Goal: Task Accomplishment & Management: Manage account settings

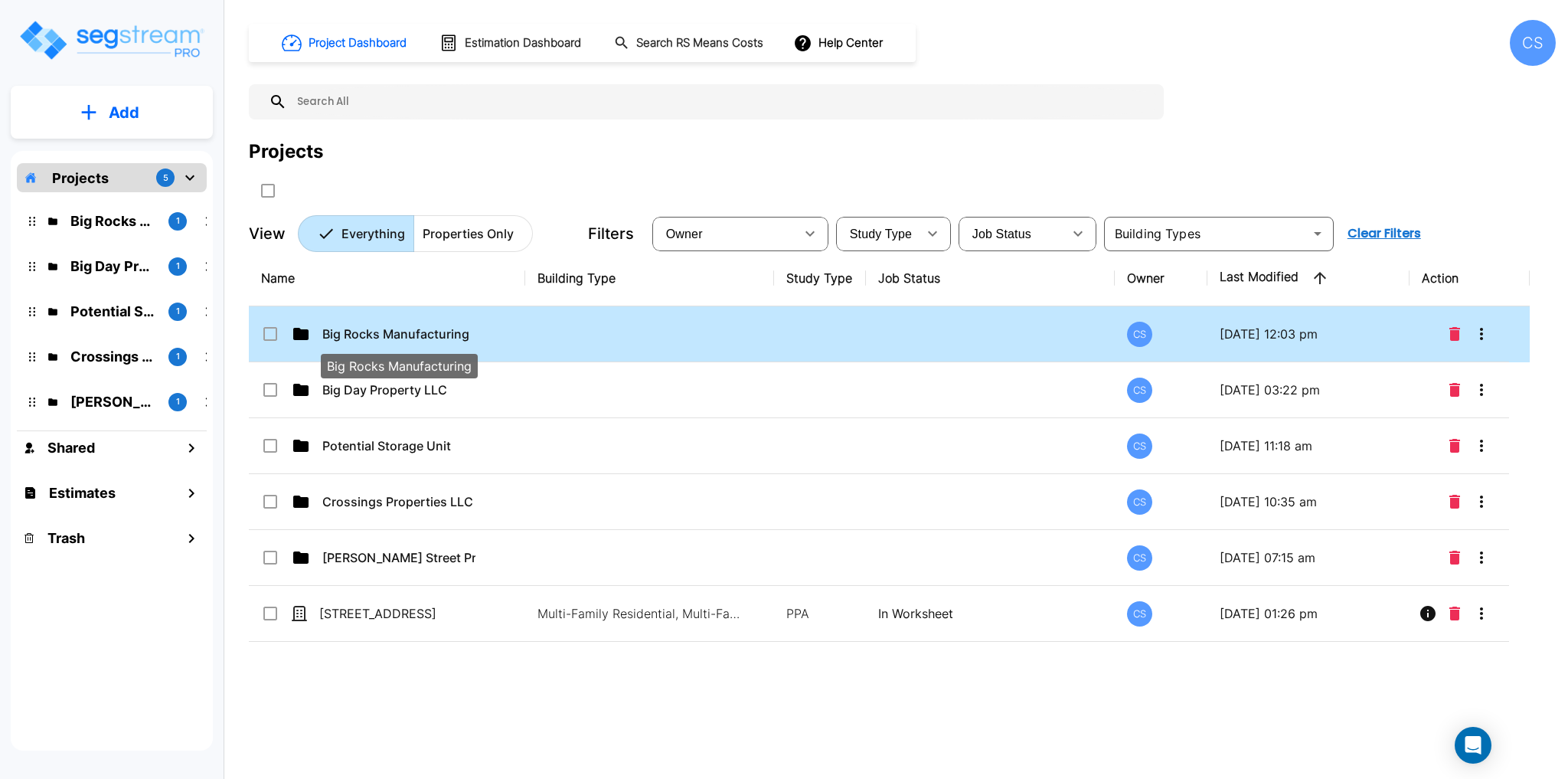
click at [403, 333] on p "Big Rocks Manufacturing" at bounding box center [399, 334] width 153 height 18
checkbox input "true"
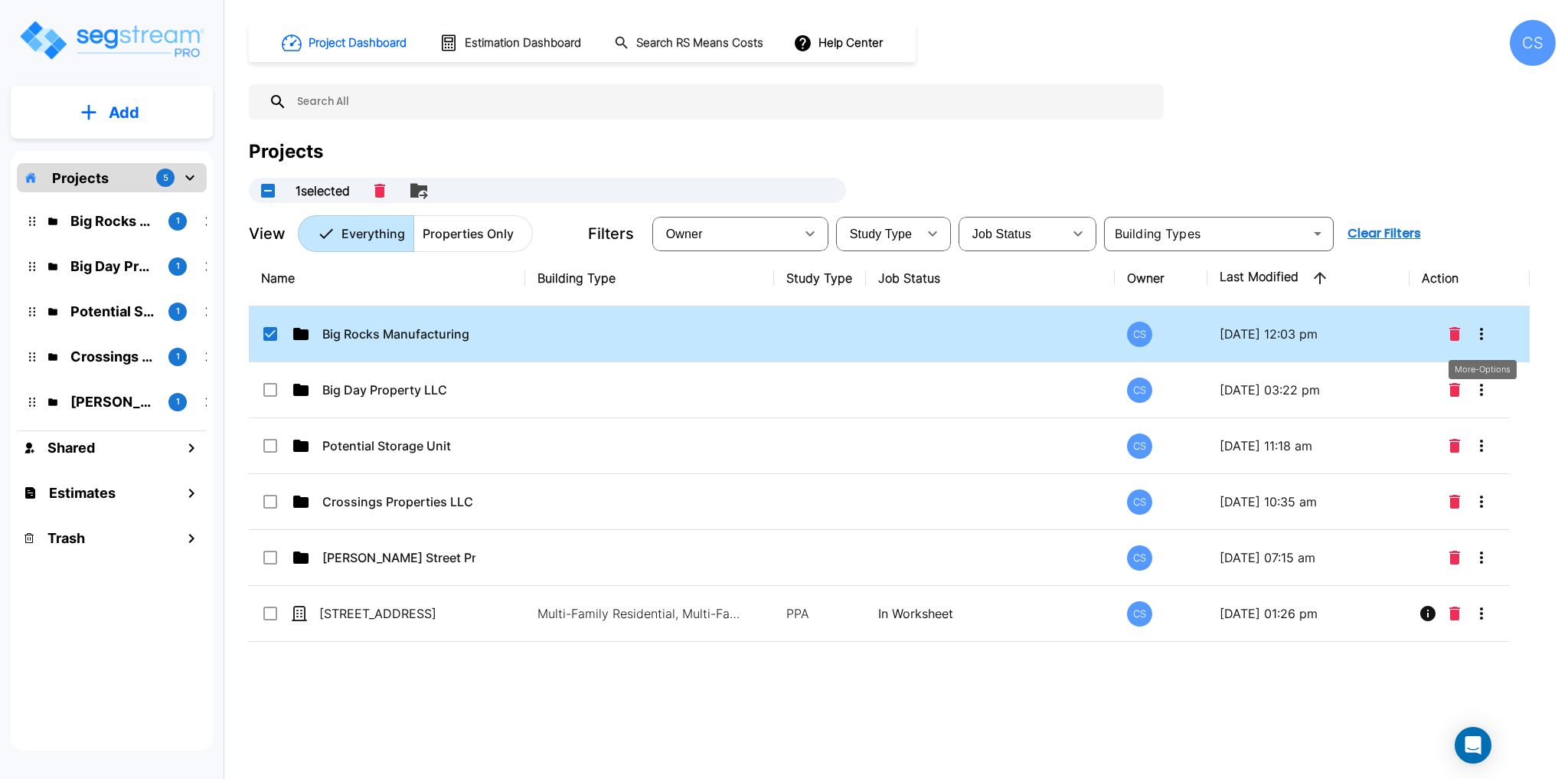
click at [1163, 337] on icon "More-Options" at bounding box center [1481, 334] width 18 height 18
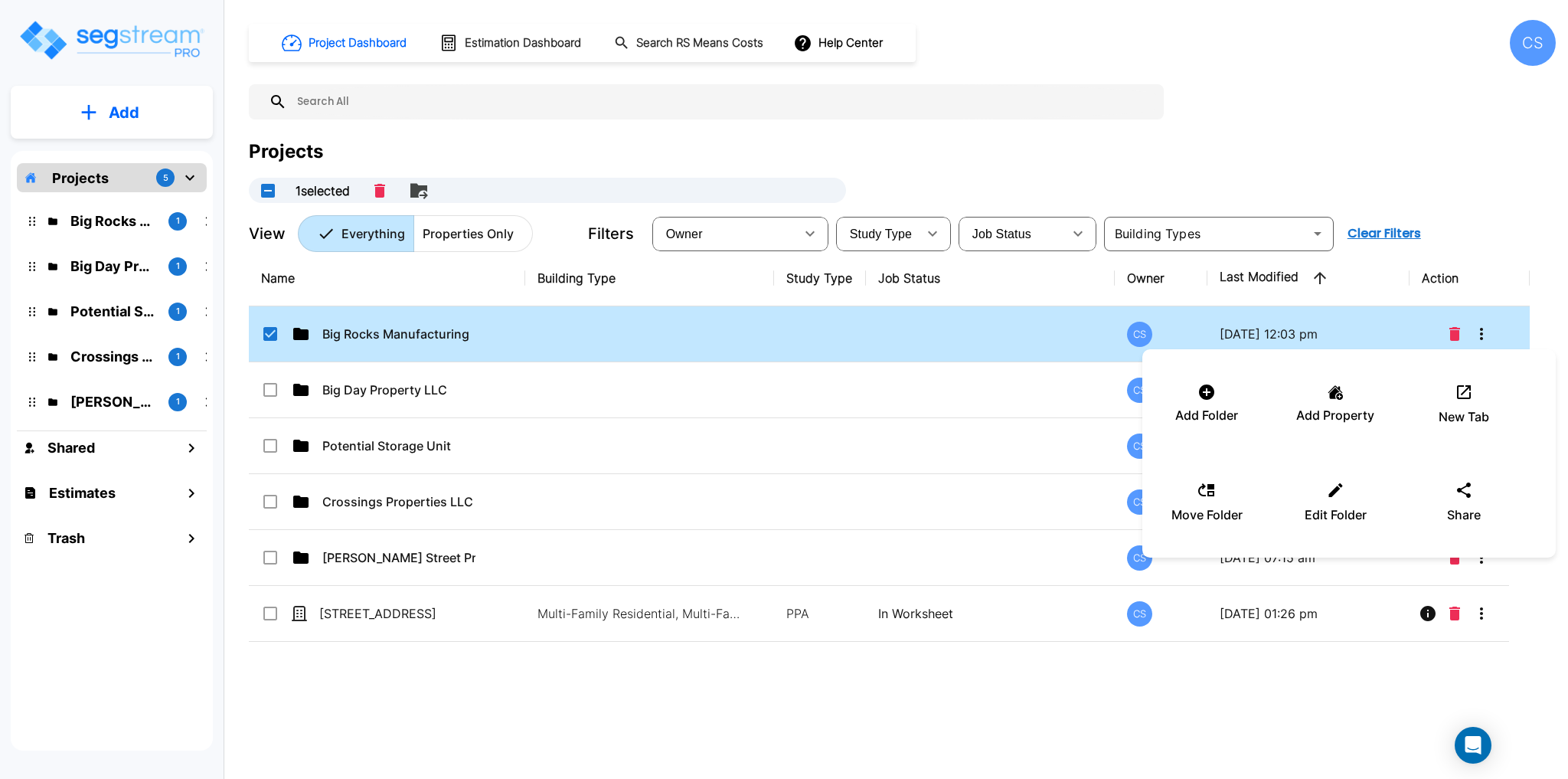
click at [392, 338] on div at bounding box center [784, 390] width 1568 height 779
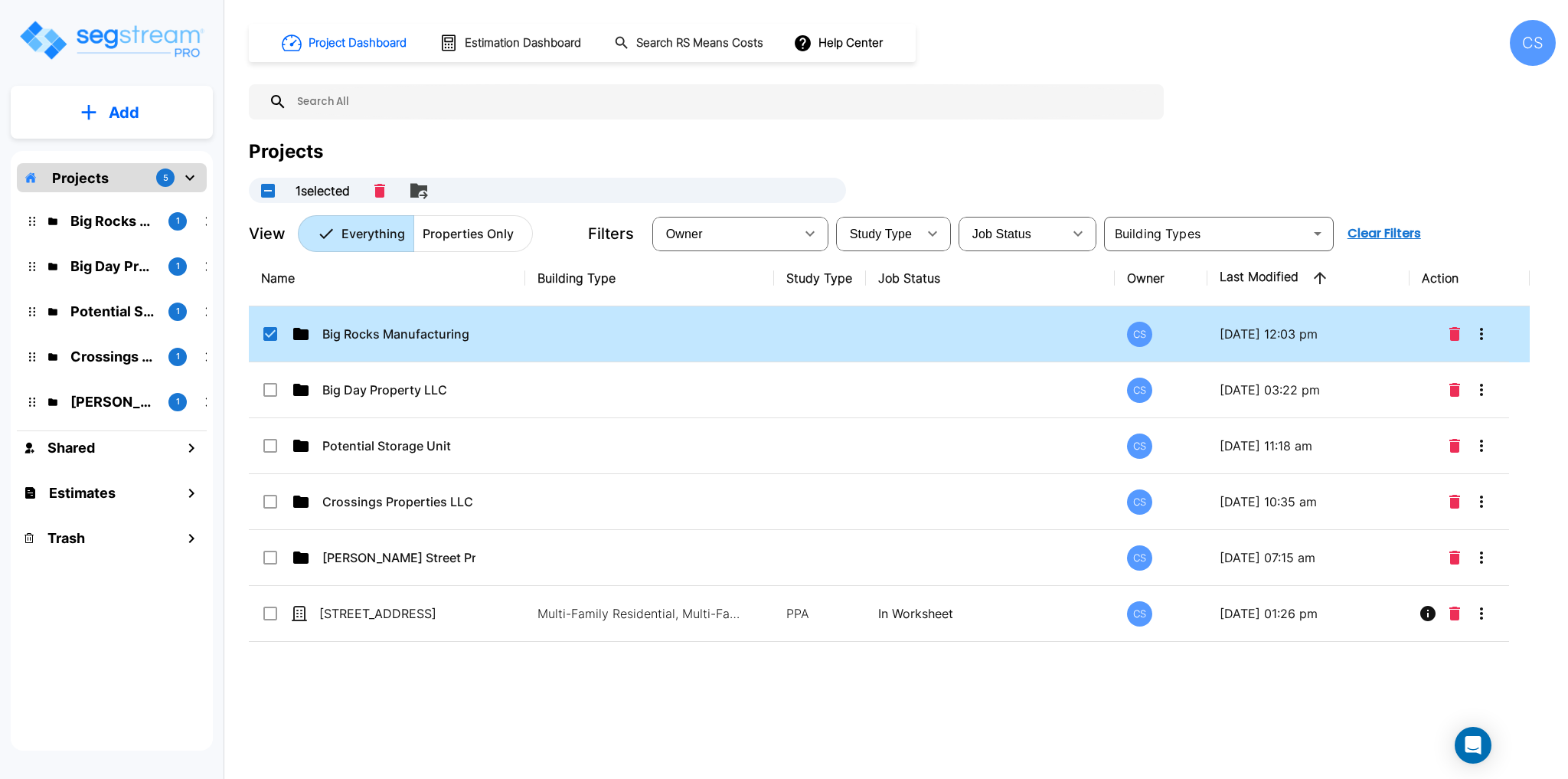
click at [392, 338] on div at bounding box center [784, 390] width 1568 height 779
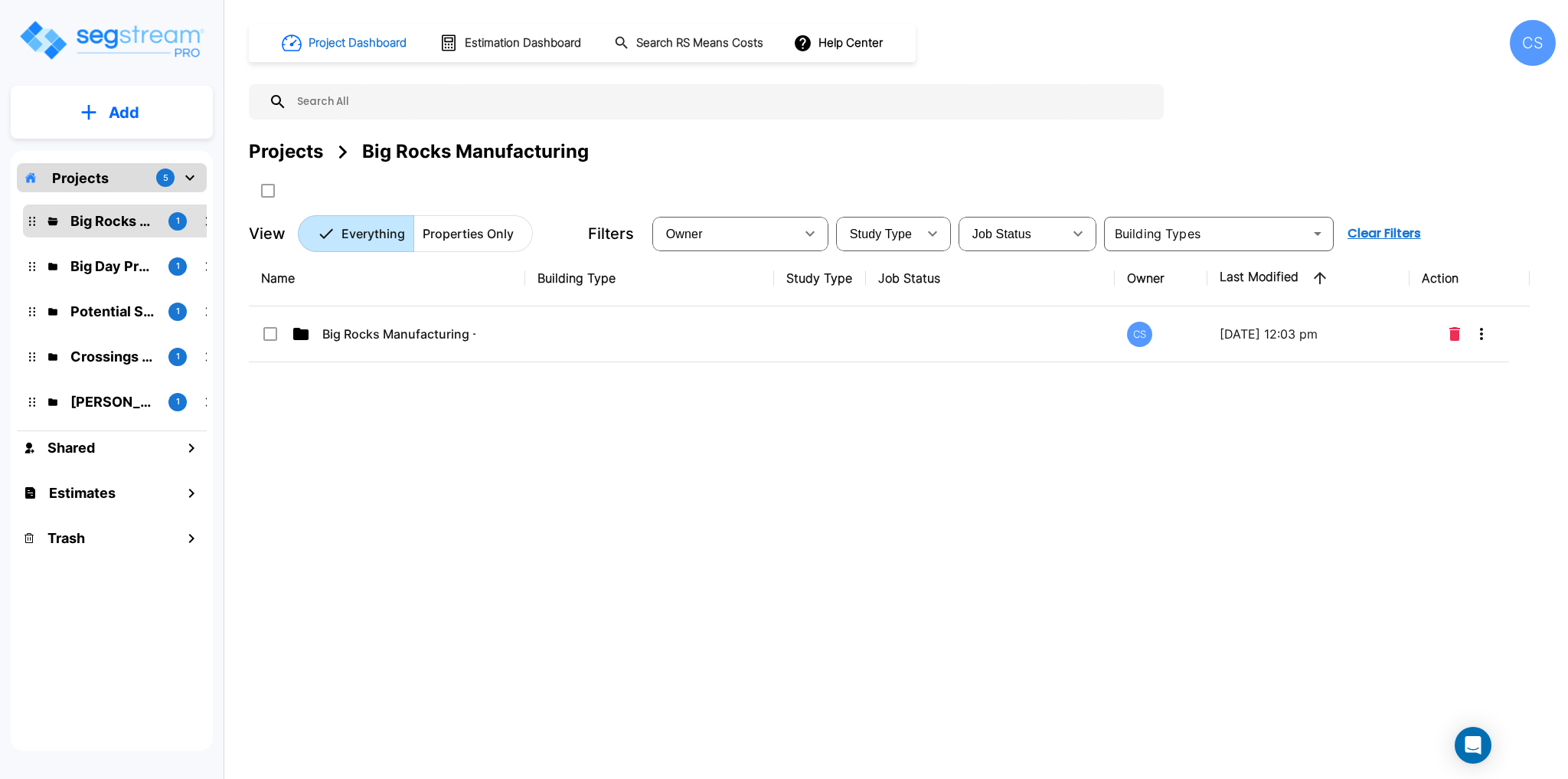
click at [351, 45] on h1 "Project Dashboard" at bounding box center [357, 43] width 98 height 18
click at [375, 41] on h1 "Project Dashboard" at bounding box center [357, 43] width 98 height 18
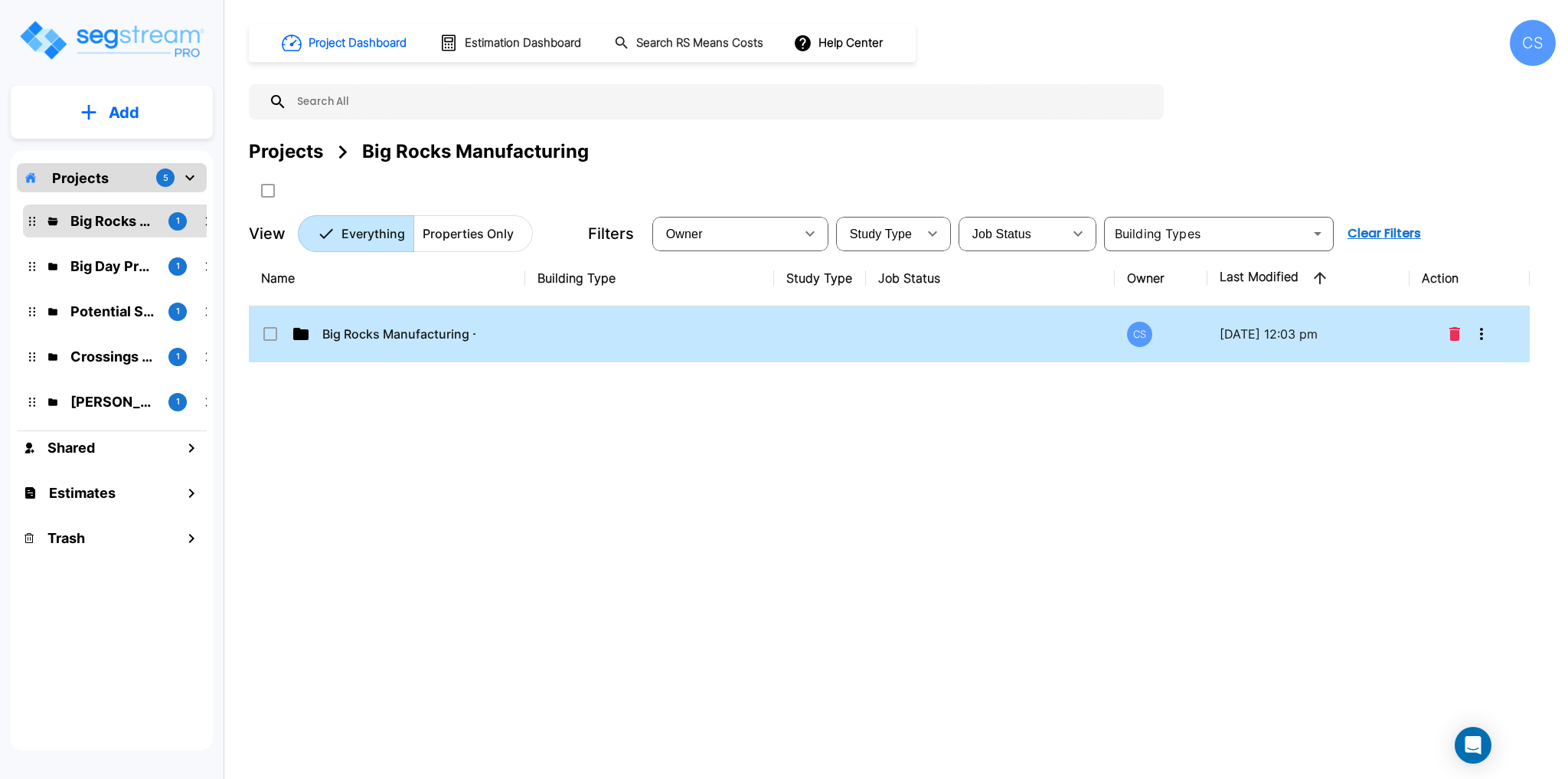
click at [392, 338] on p "Big Rocks Manufacturing - Commercial Bui" at bounding box center [399, 334] width 153 height 18
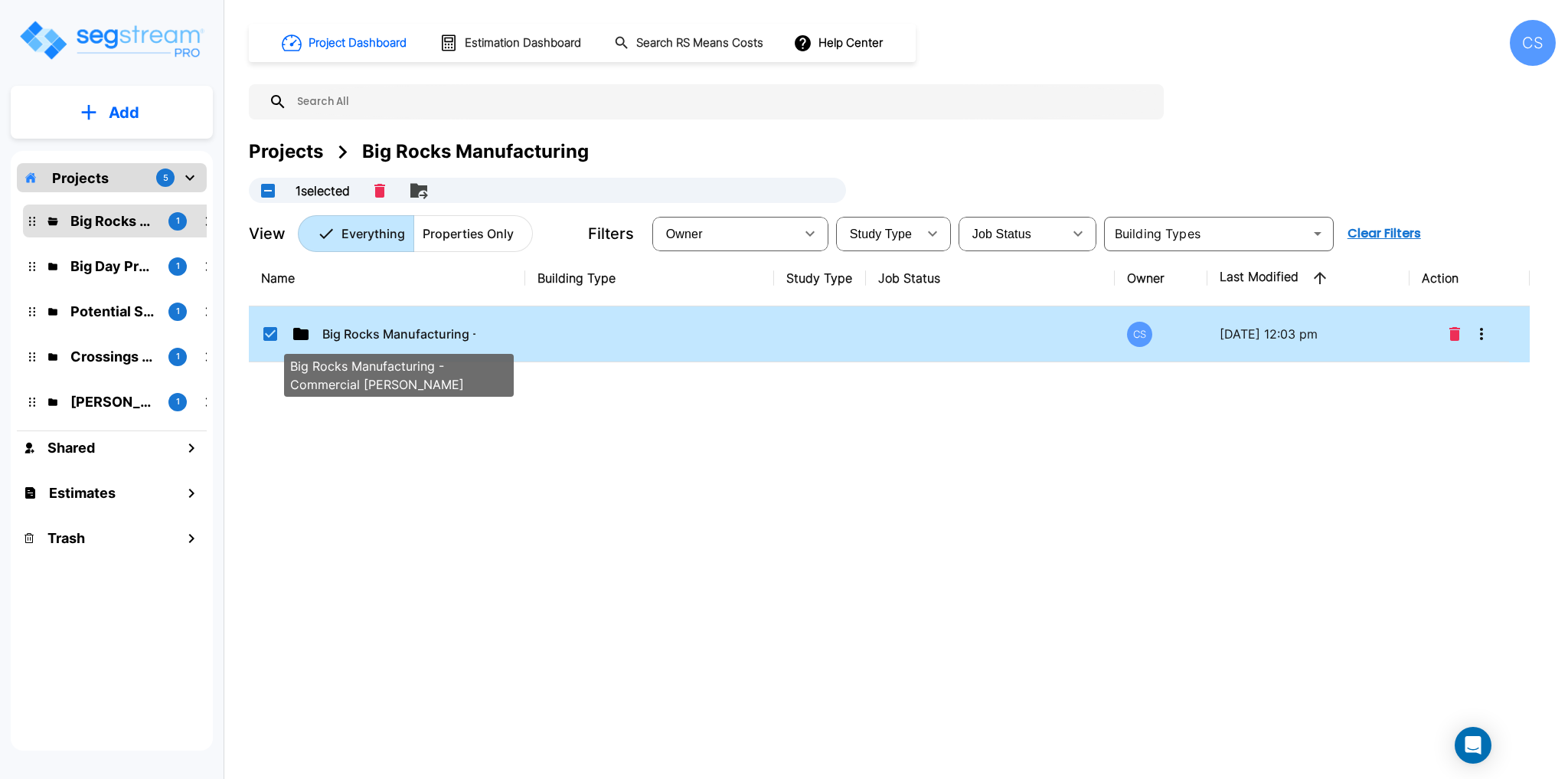
click at [393, 338] on p "Big Rocks Manufacturing - Commercial Bui" at bounding box center [399, 334] width 153 height 18
checkbox input "false"
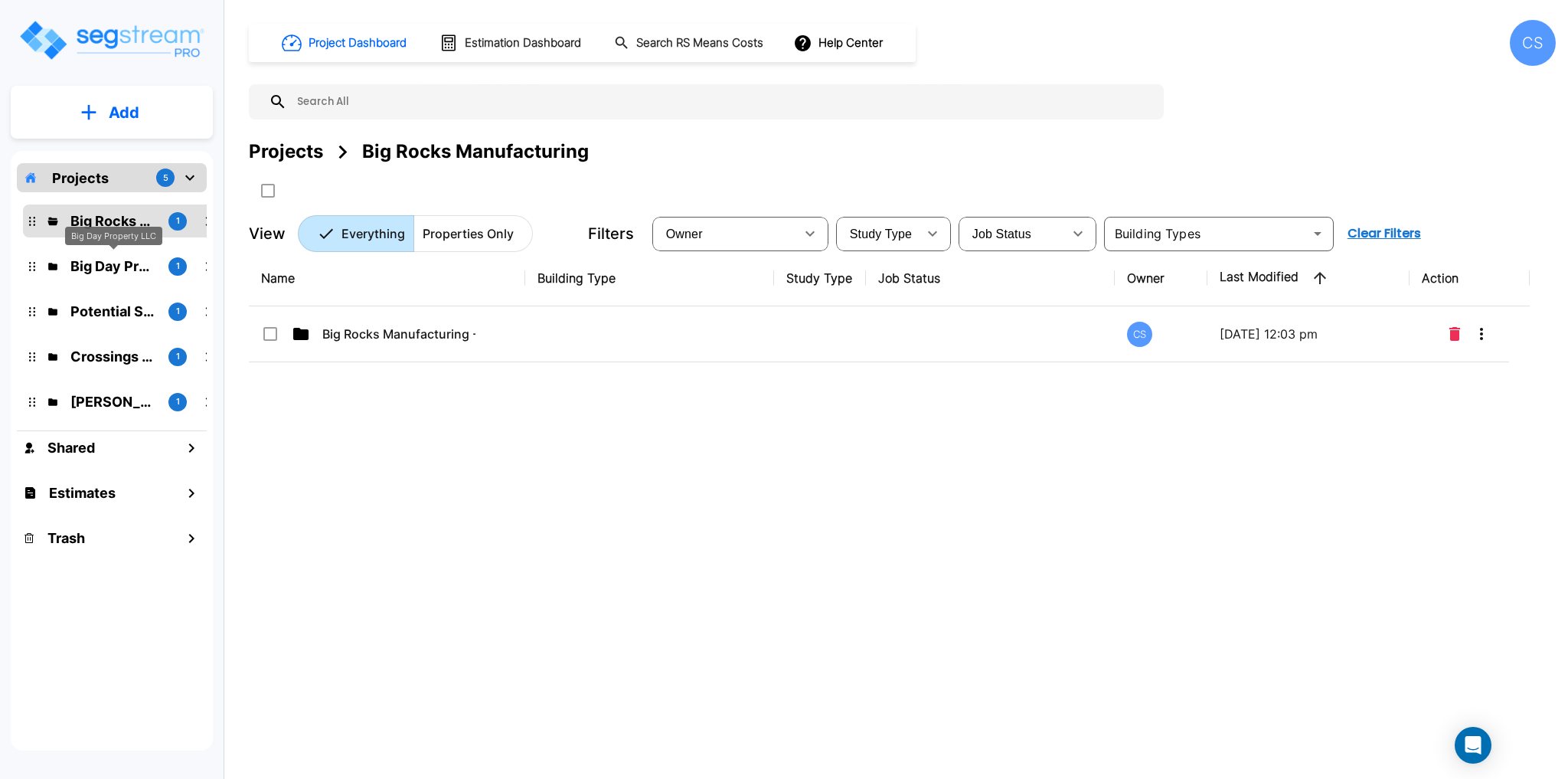
click at [99, 263] on p "Big Day Property LLC" at bounding box center [113, 266] width 85 height 21
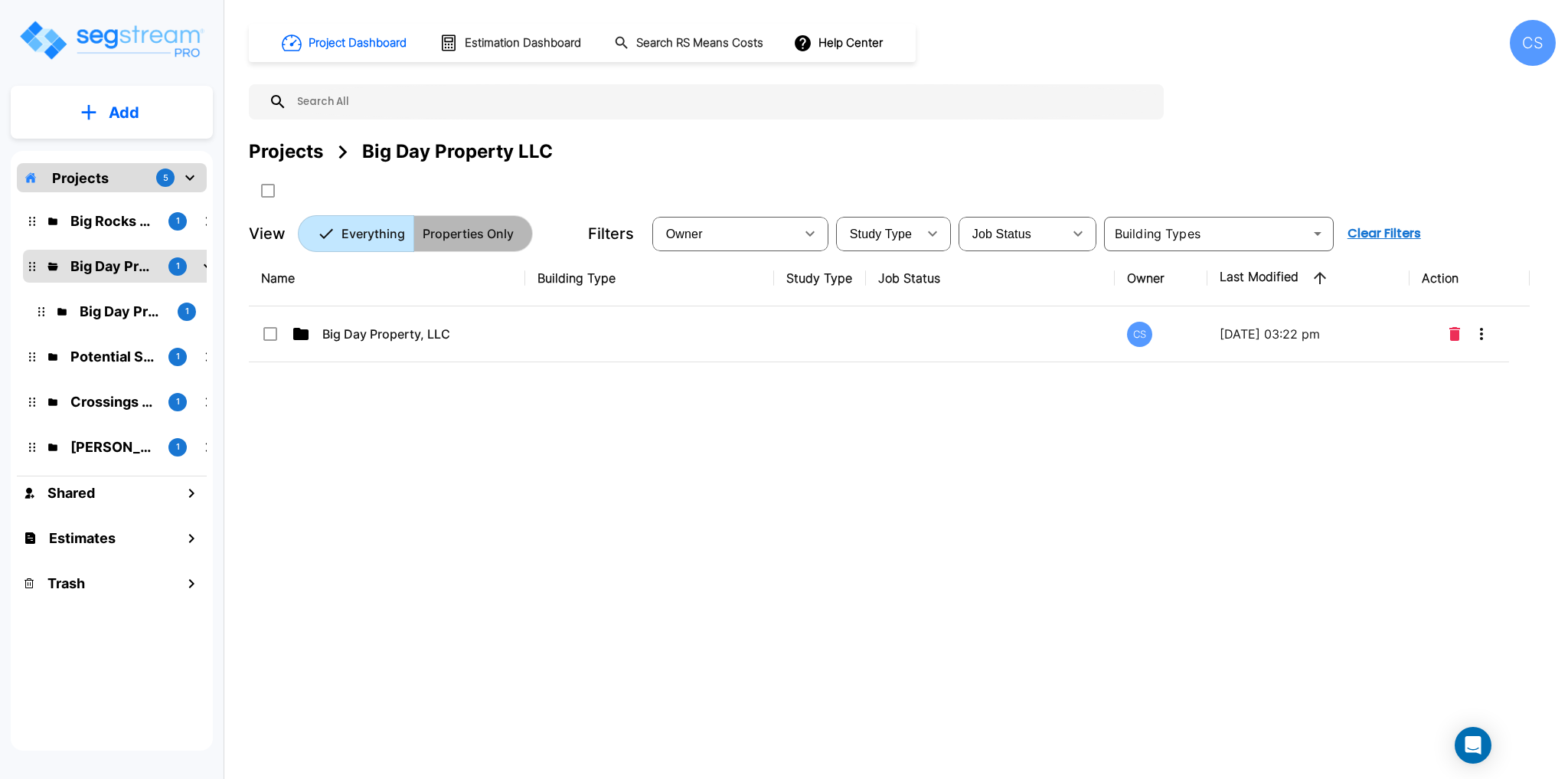
click at [477, 239] on p "Properties Only" at bounding box center [468, 233] width 91 height 18
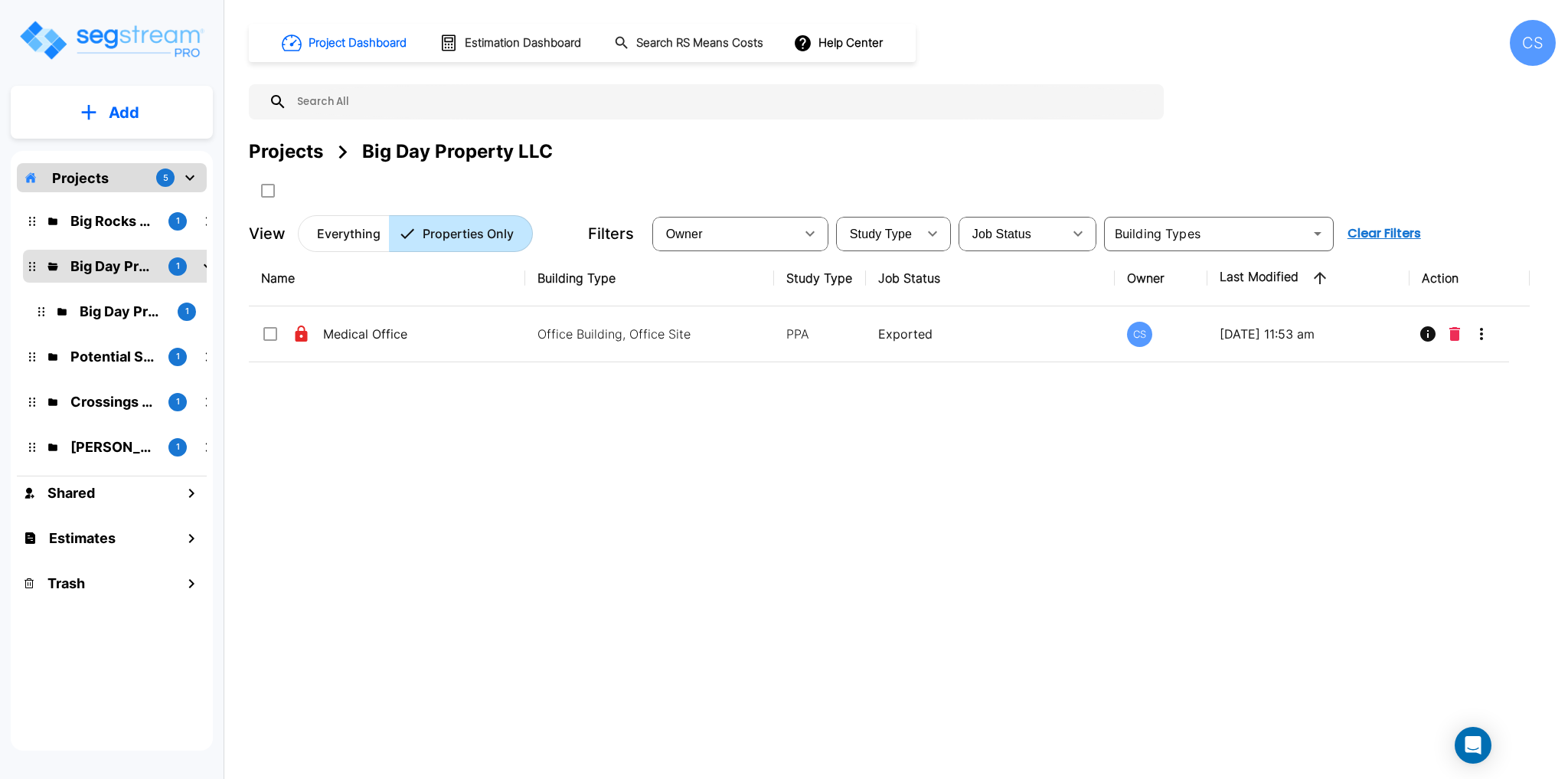
click at [350, 235] on p "Everything" at bounding box center [349, 233] width 64 height 18
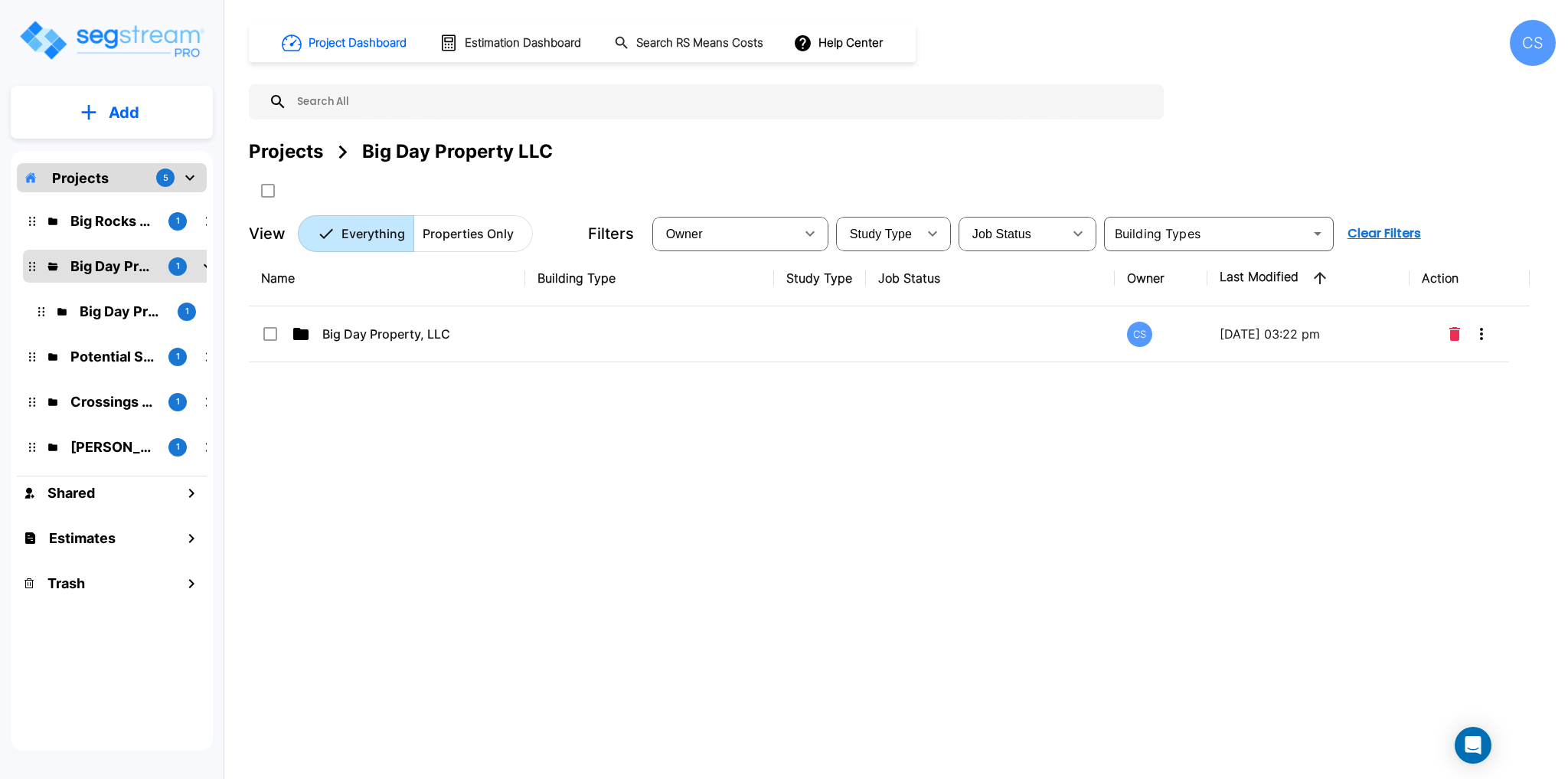
click at [148, 35] on img "mailbox folders" at bounding box center [111, 40] width 188 height 44
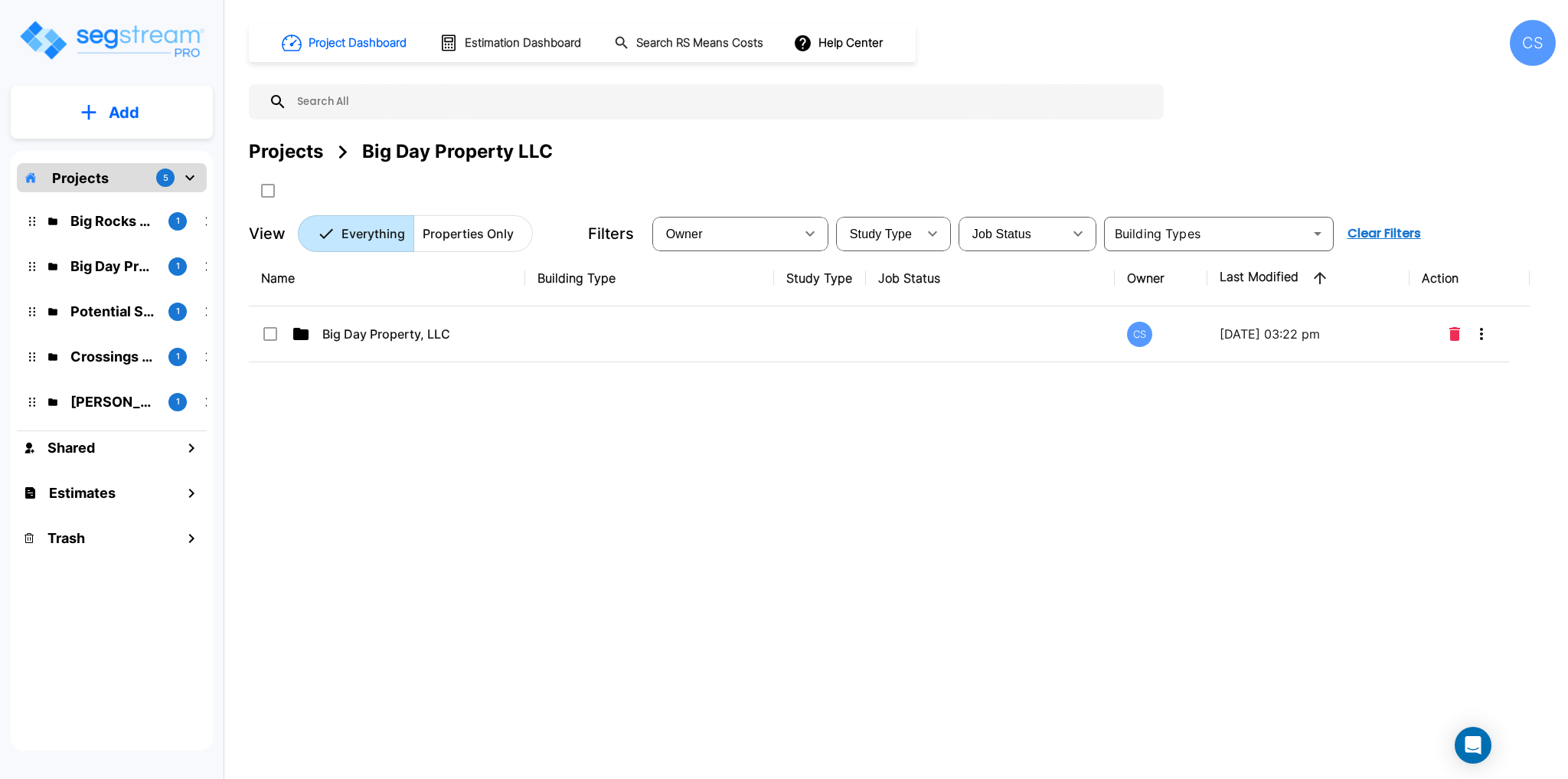
click at [298, 145] on div "Projects" at bounding box center [286, 152] width 74 height 28
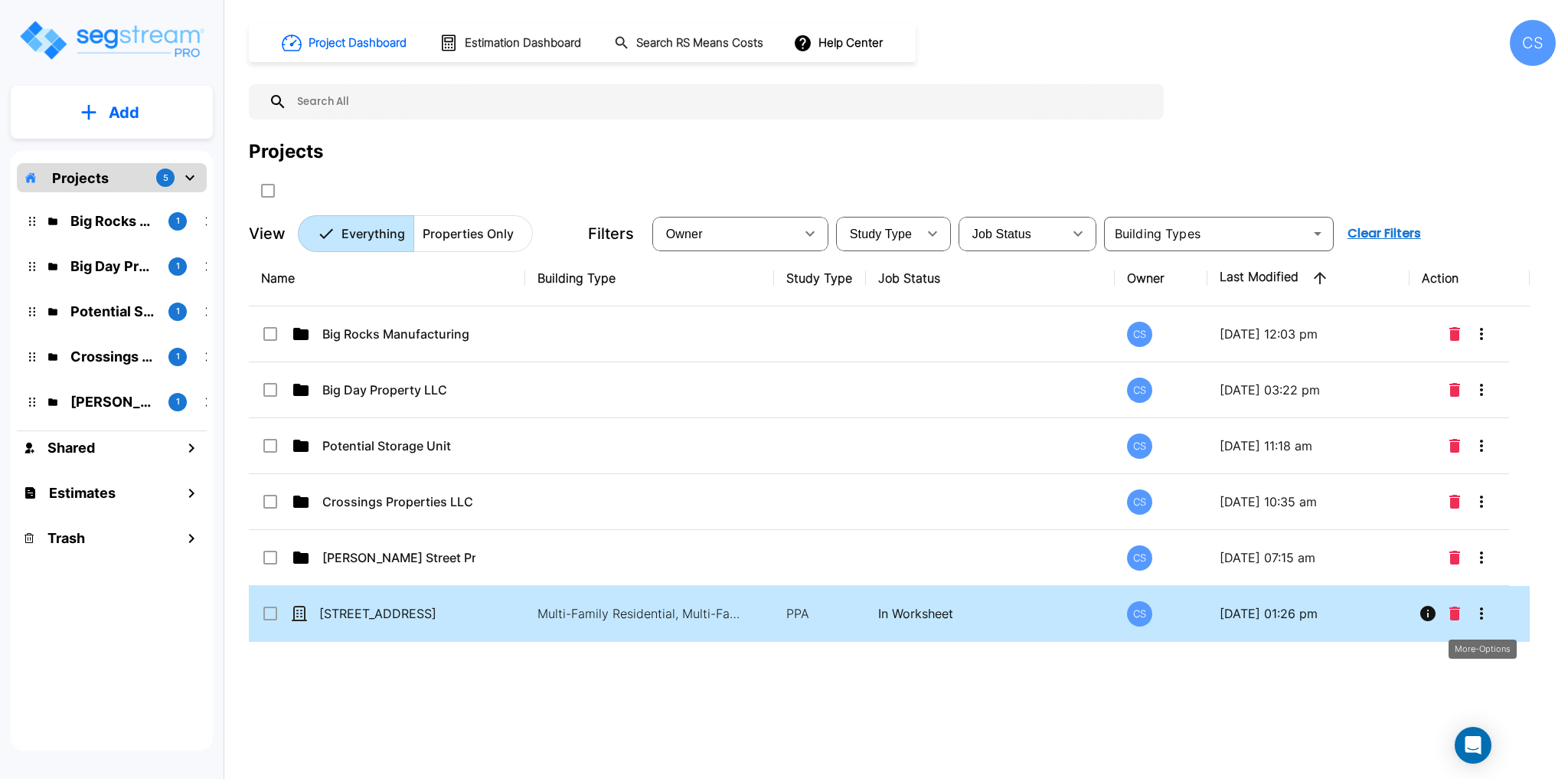
click at [1486, 607] on icon "More-Options" at bounding box center [1481, 613] width 18 height 18
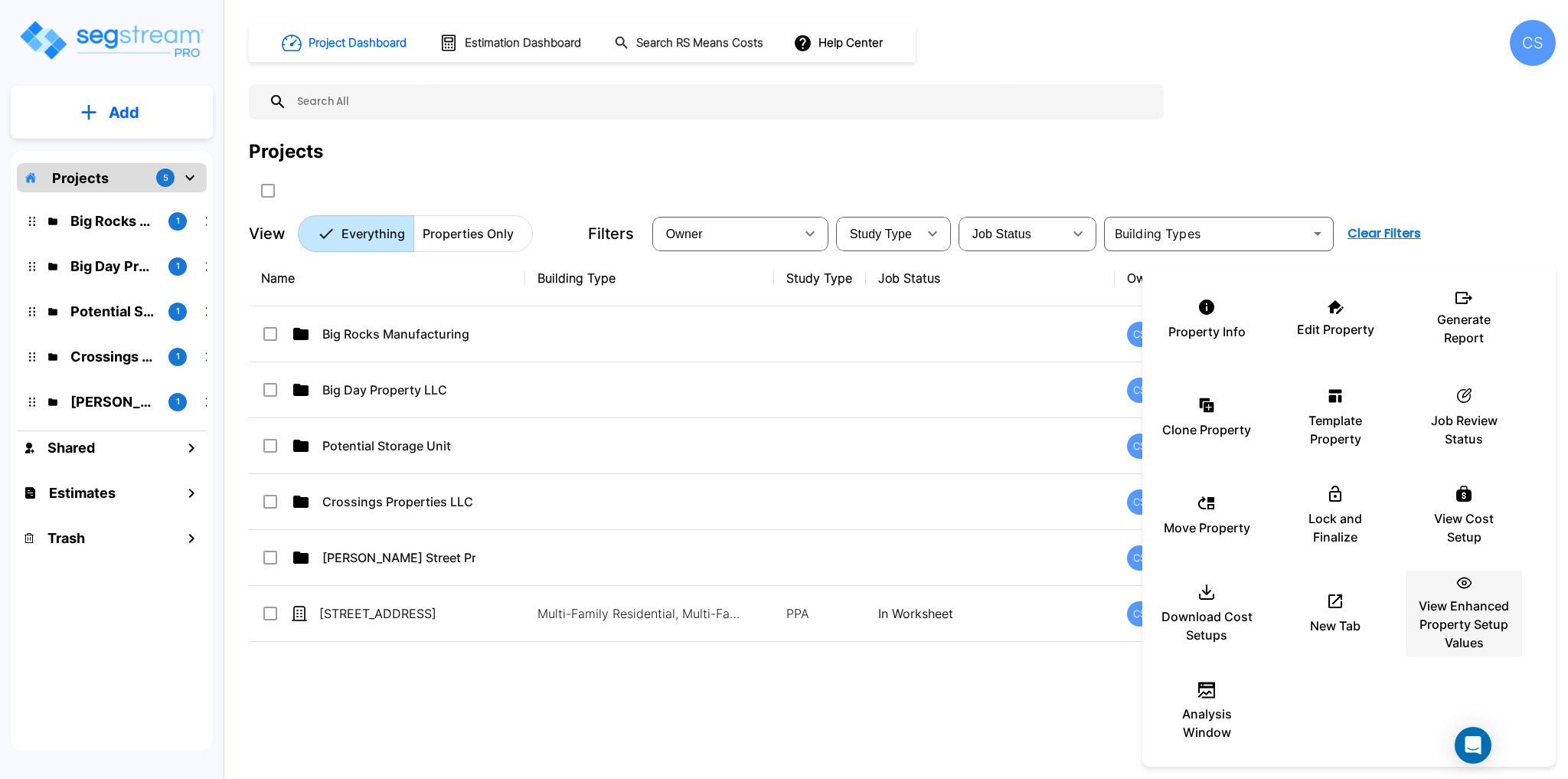
click at [1463, 619] on p "View Enhanced Property Setup Values" at bounding box center [1463, 624] width 92 height 55
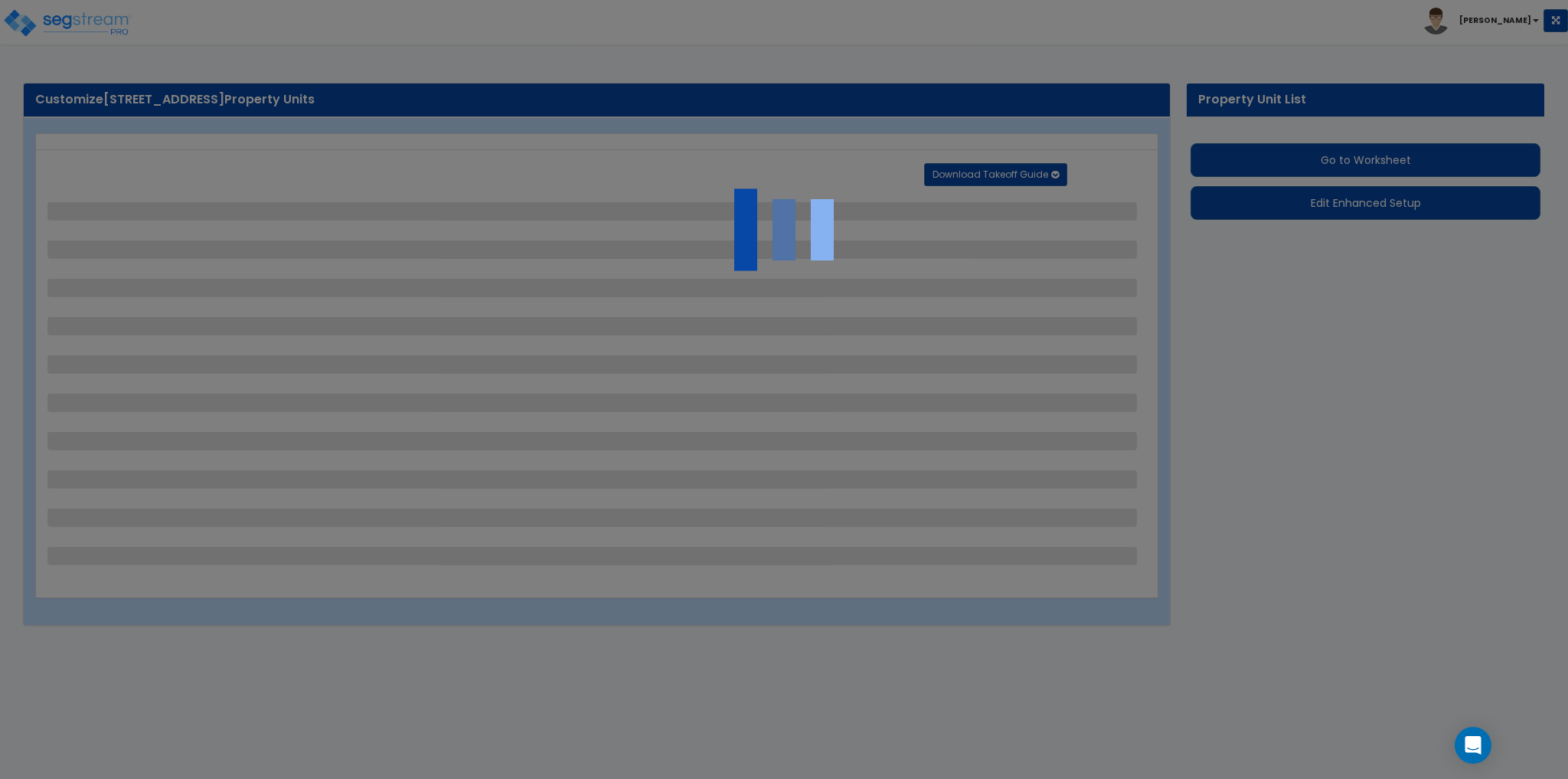
select select "2"
select select "1"
select select "2"
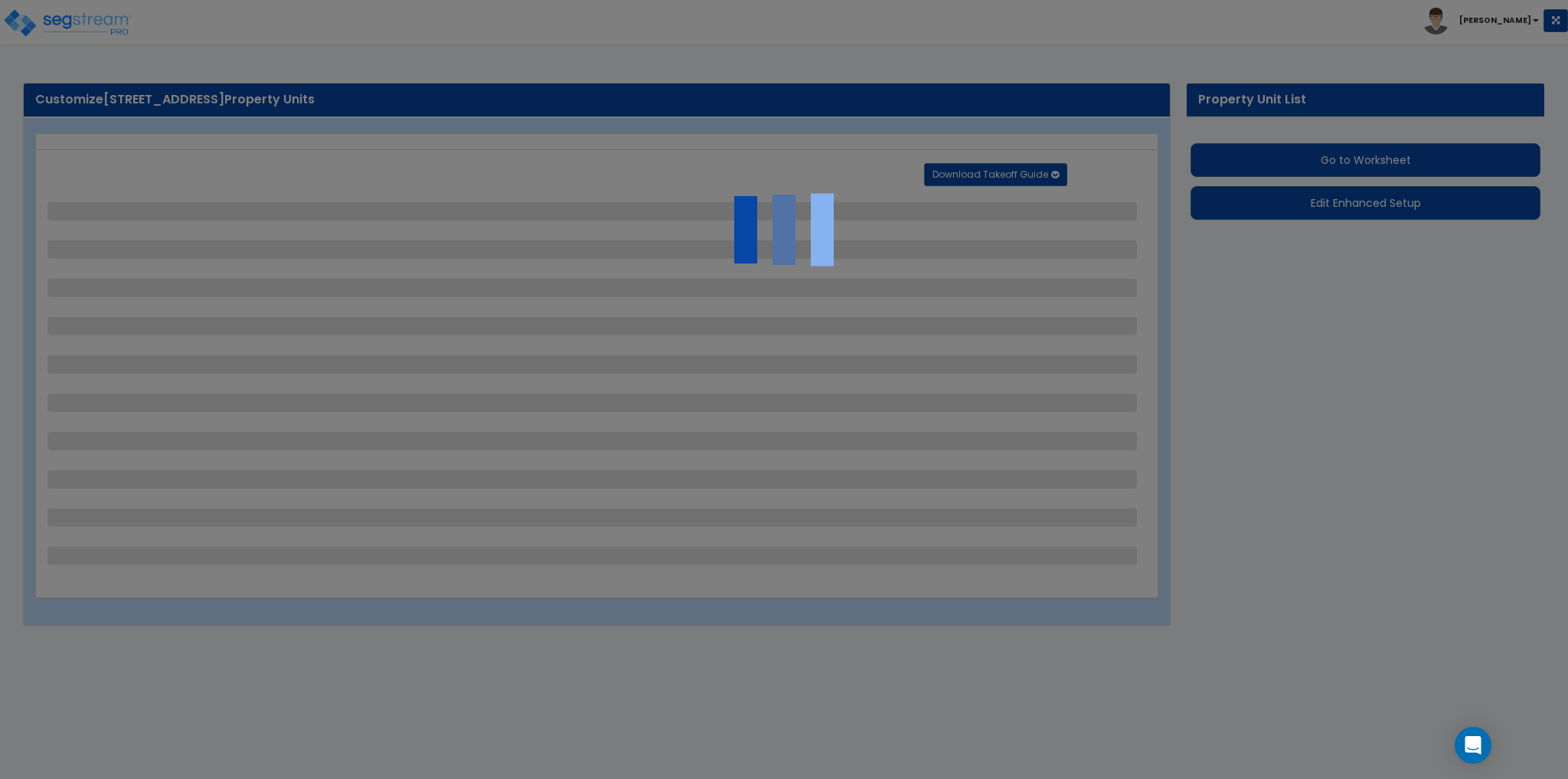
select select "1"
select select "2"
select select "1"
select select "3"
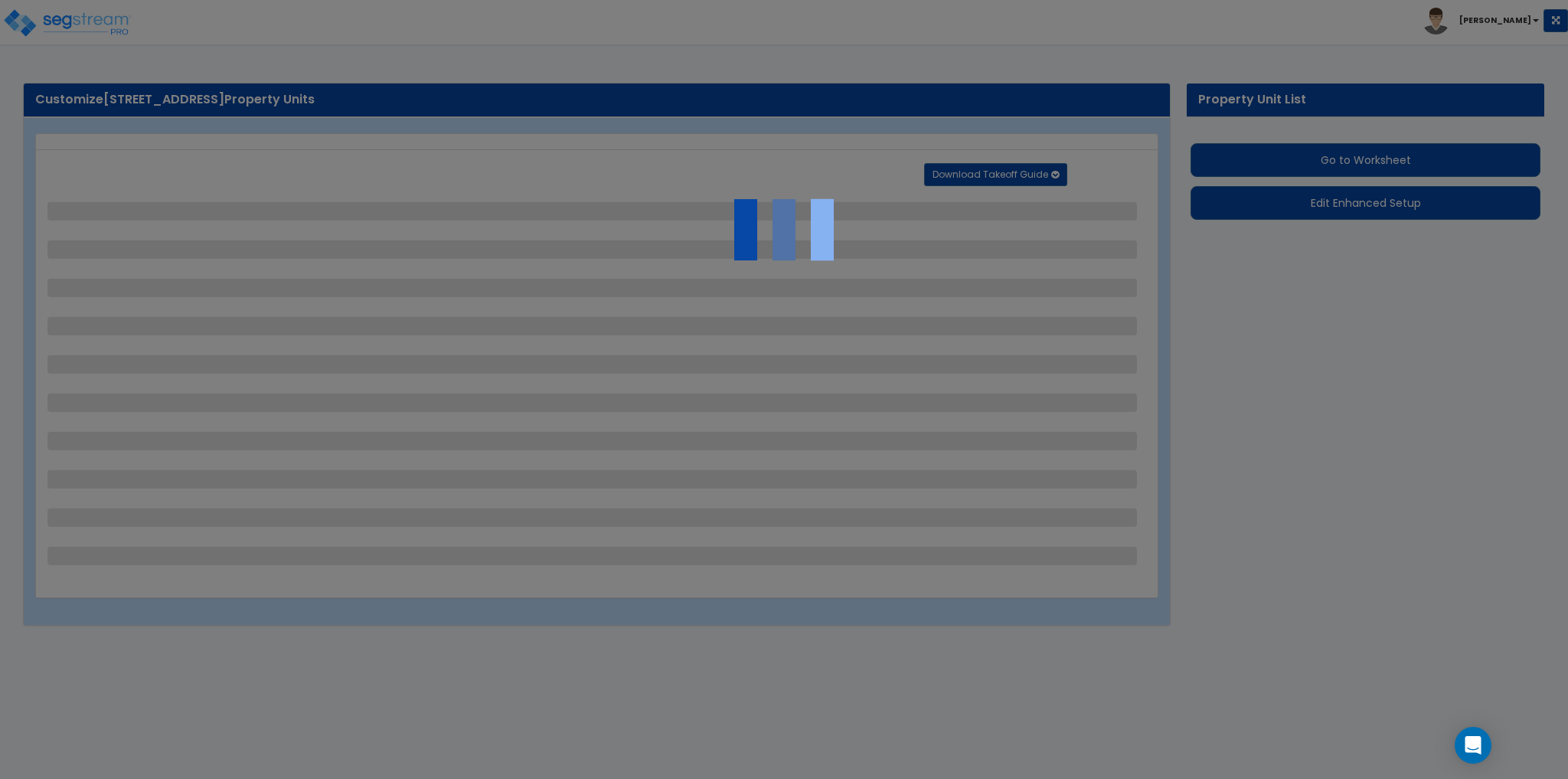
select select "2"
select select "1"
select select "2"
select select "3"
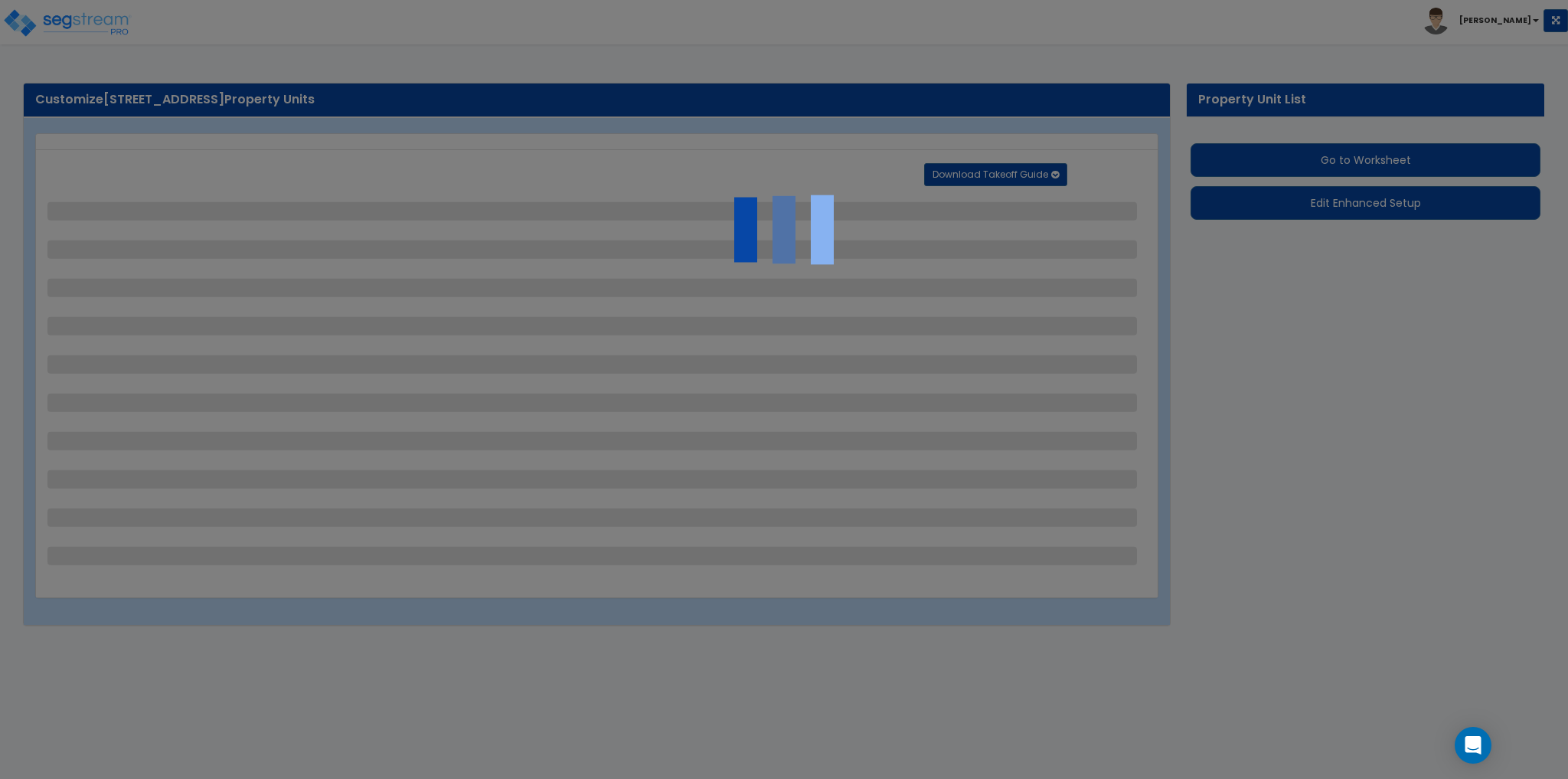
select select "6"
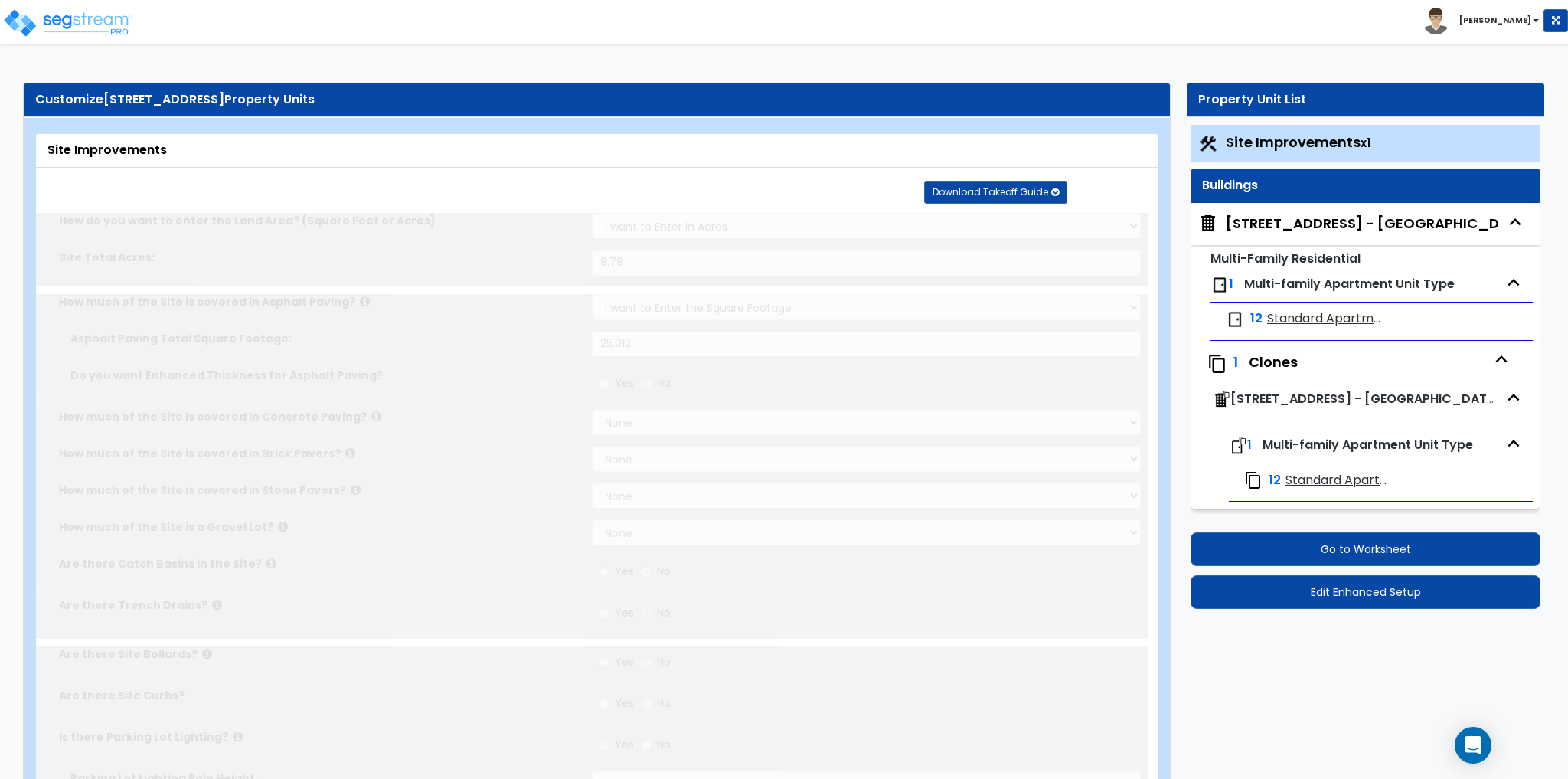
scroll to position [3, 0]
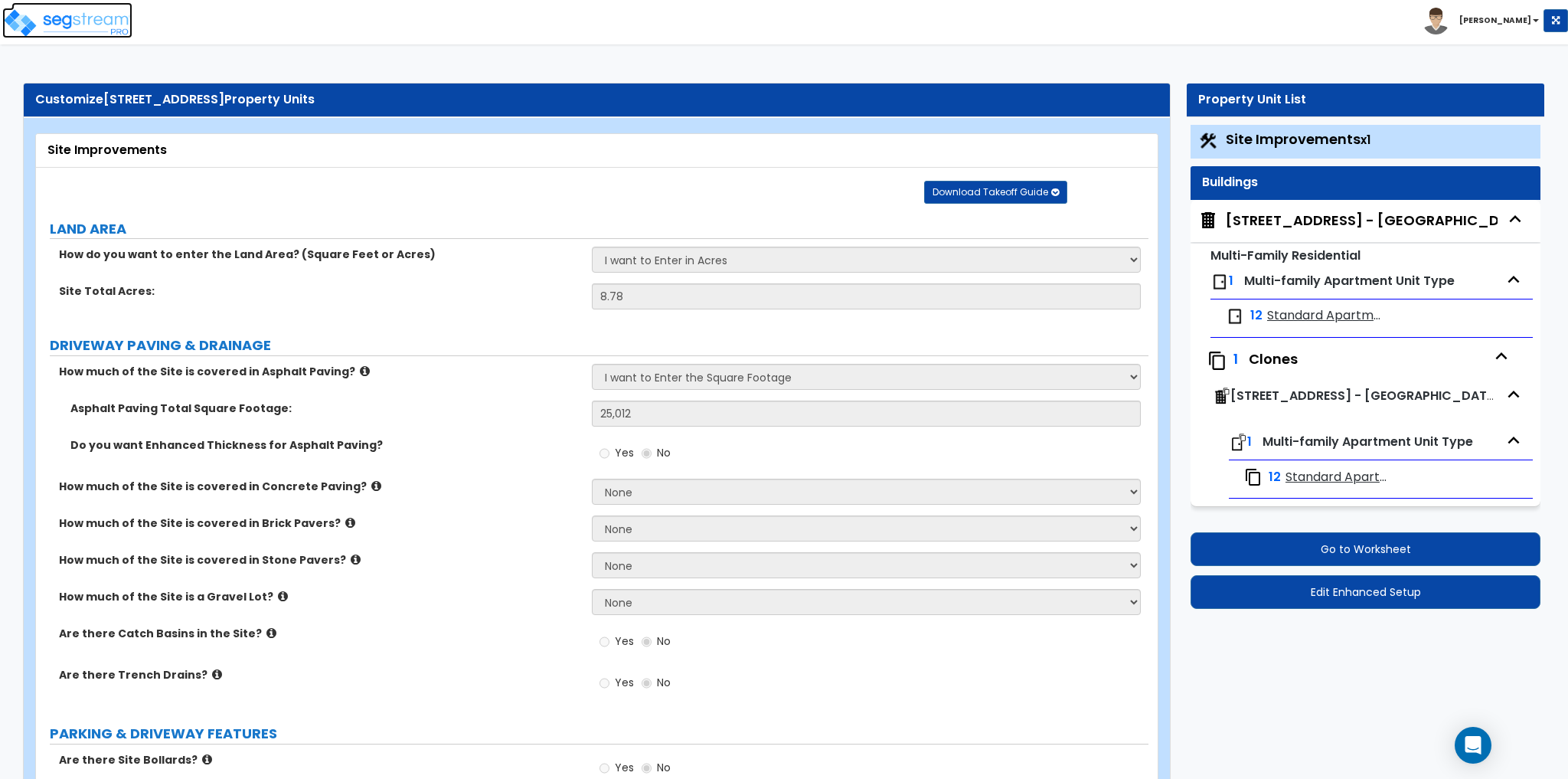
click at [18, 25] on img at bounding box center [67, 23] width 130 height 30
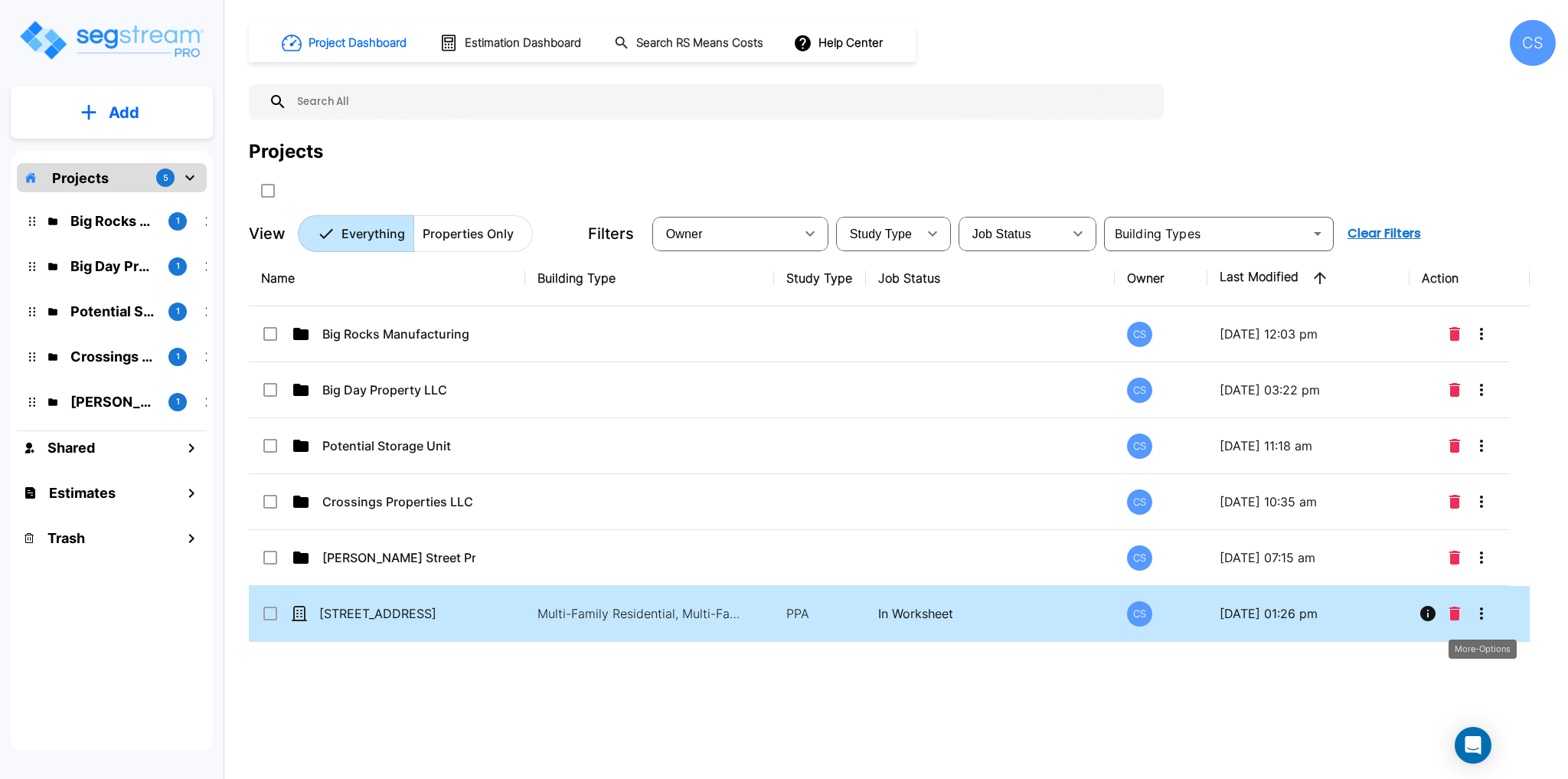
click at [1488, 615] on icon "More-Options" at bounding box center [1481, 613] width 18 height 18
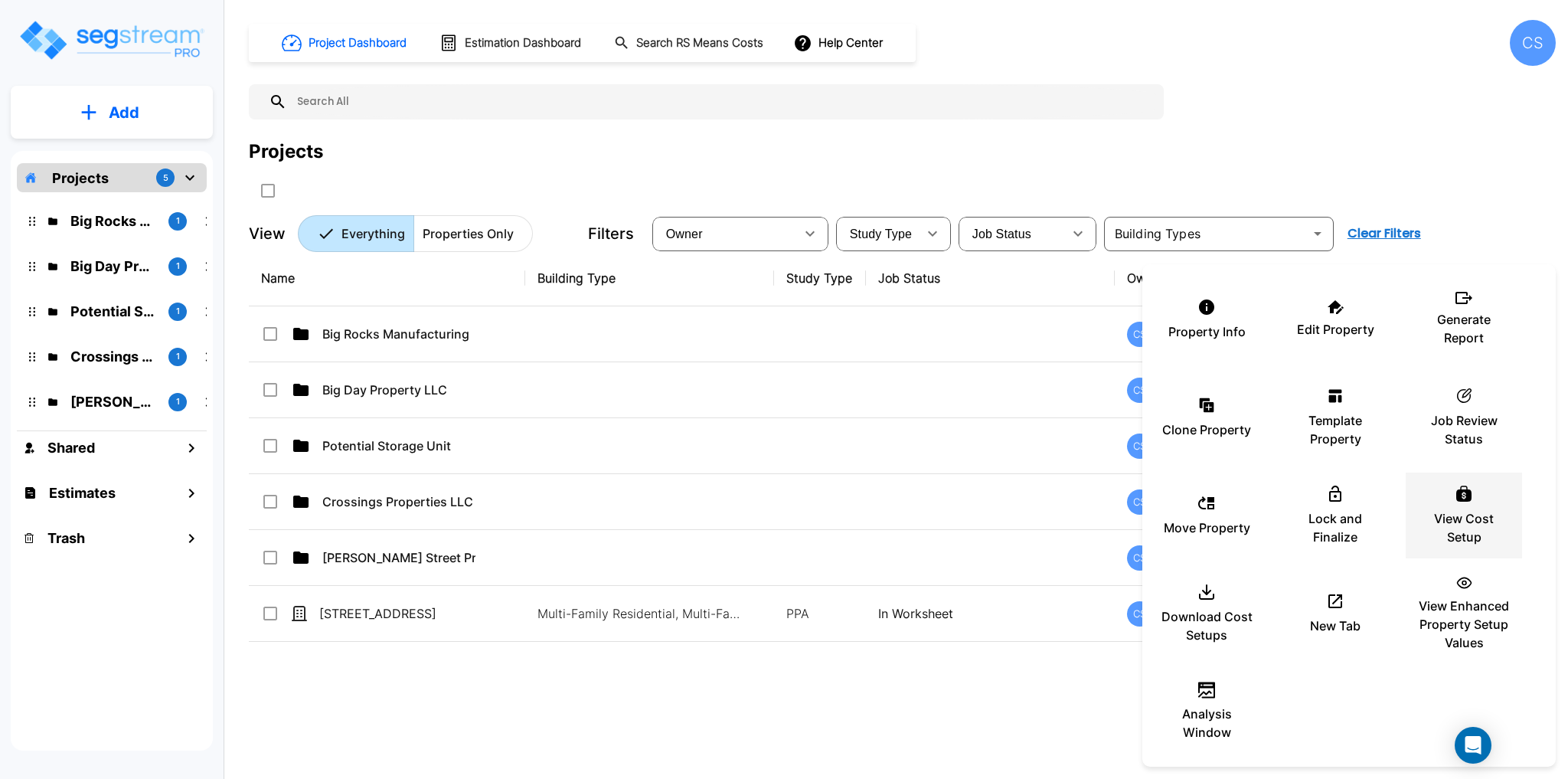
click at [1467, 527] on p "View Cost Setup" at bounding box center [1463, 528] width 92 height 37
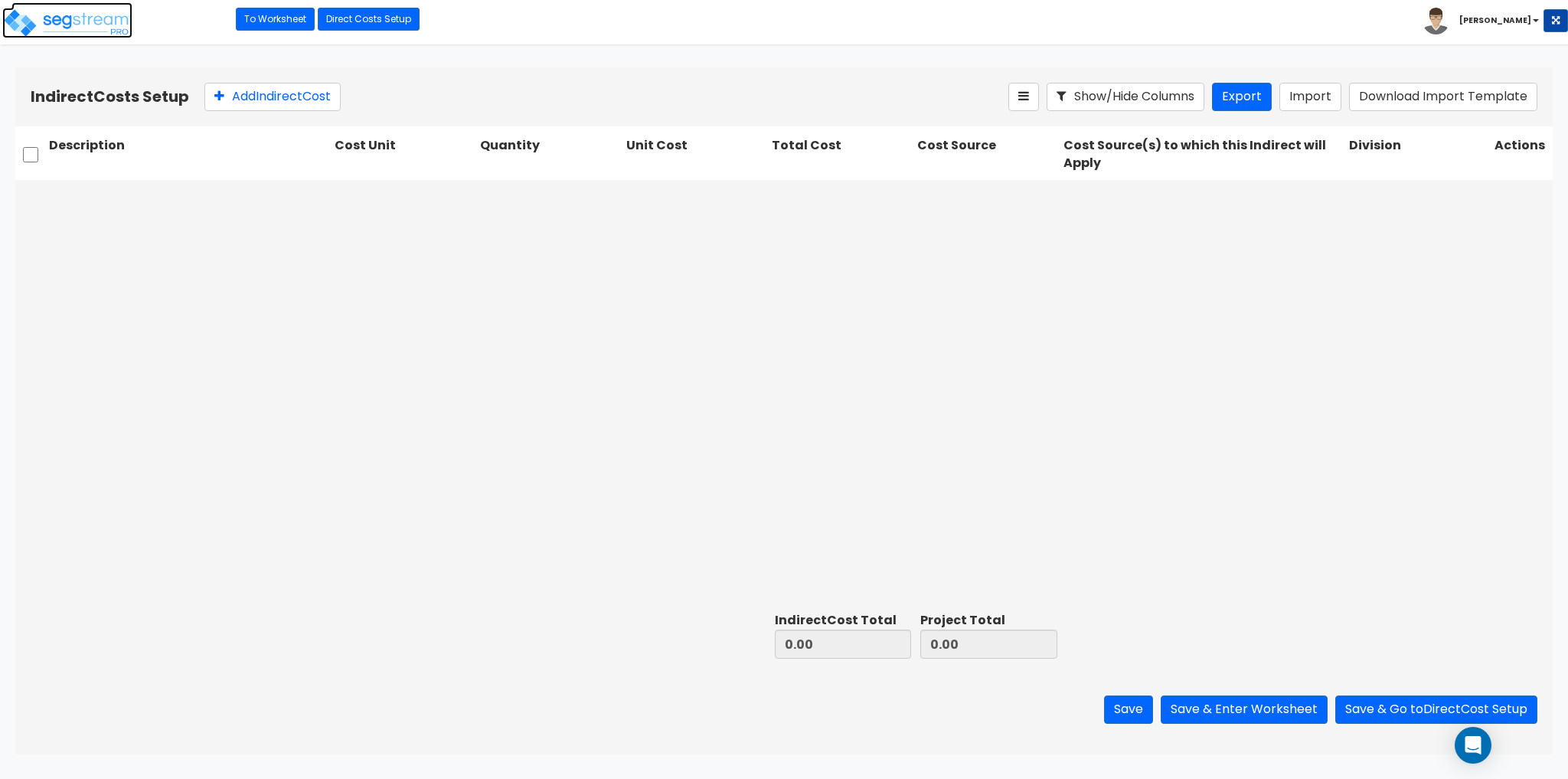
click at [76, 35] on img at bounding box center [67, 23] width 130 height 30
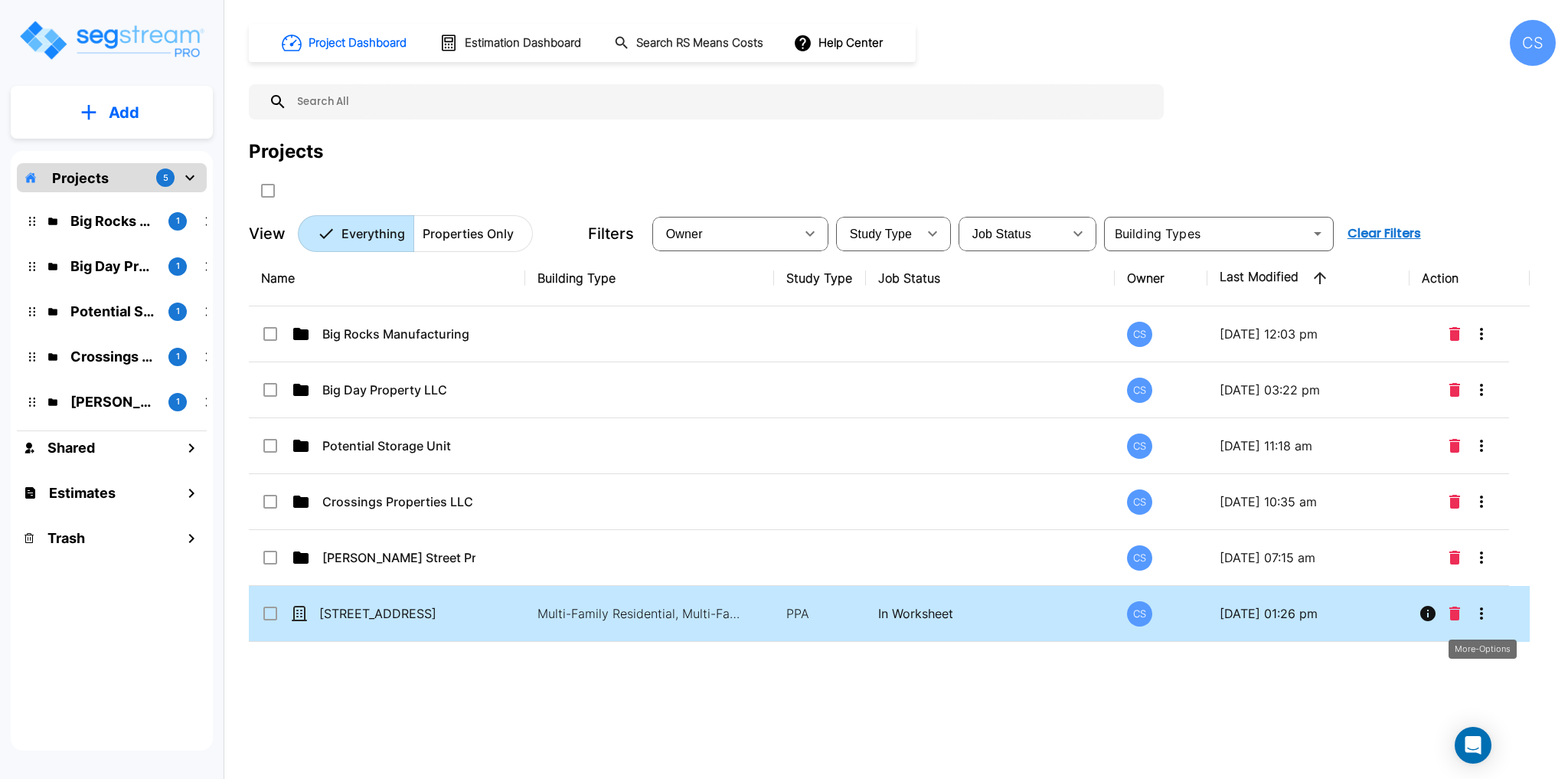
click at [1490, 611] on icon "More-Options" at bounding box center [1481, 613] width 18 height 18
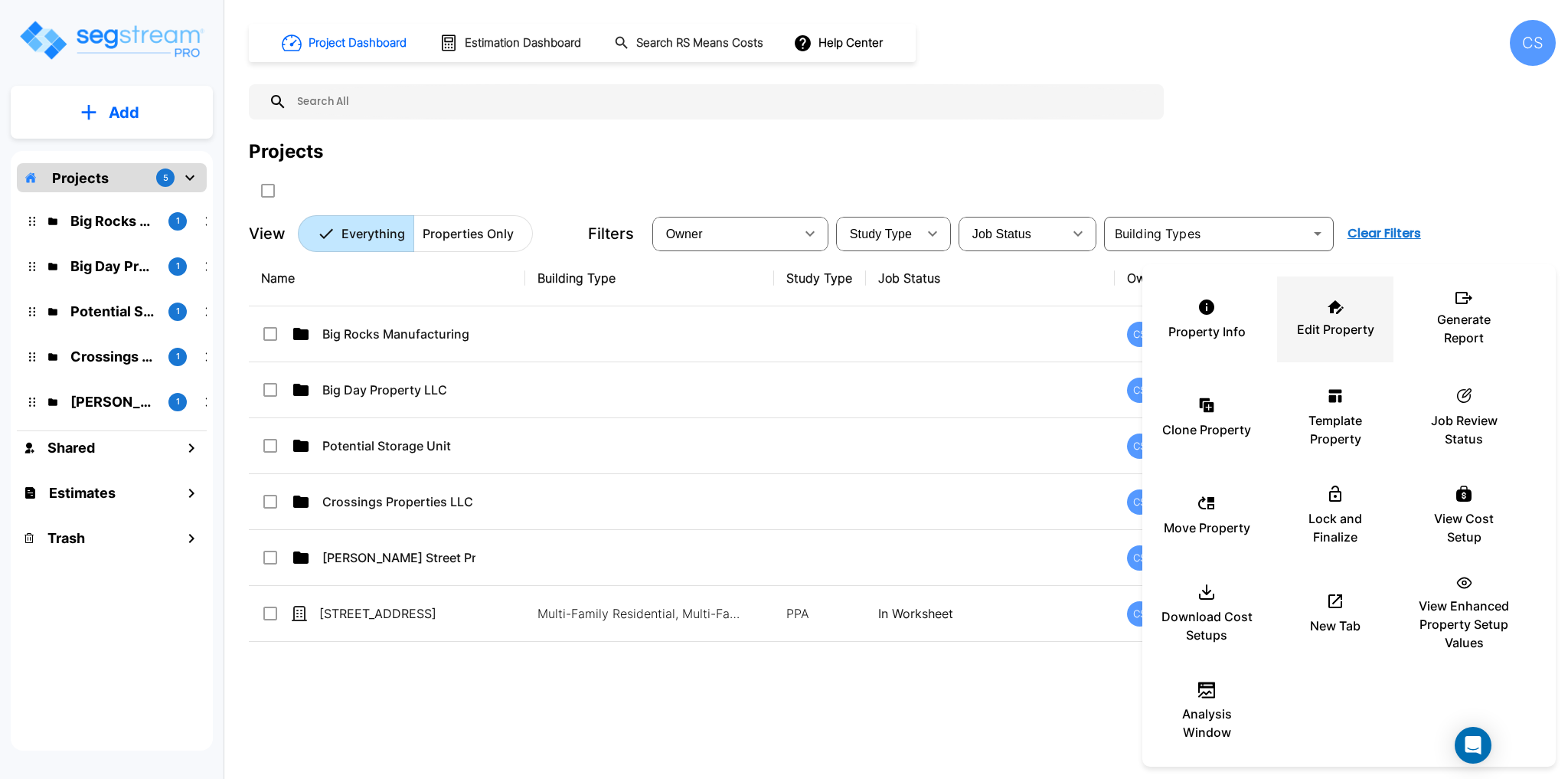
click at [1362, 313] on div "Edit Property" at bounding box center [1335, 319] width 92 height 77
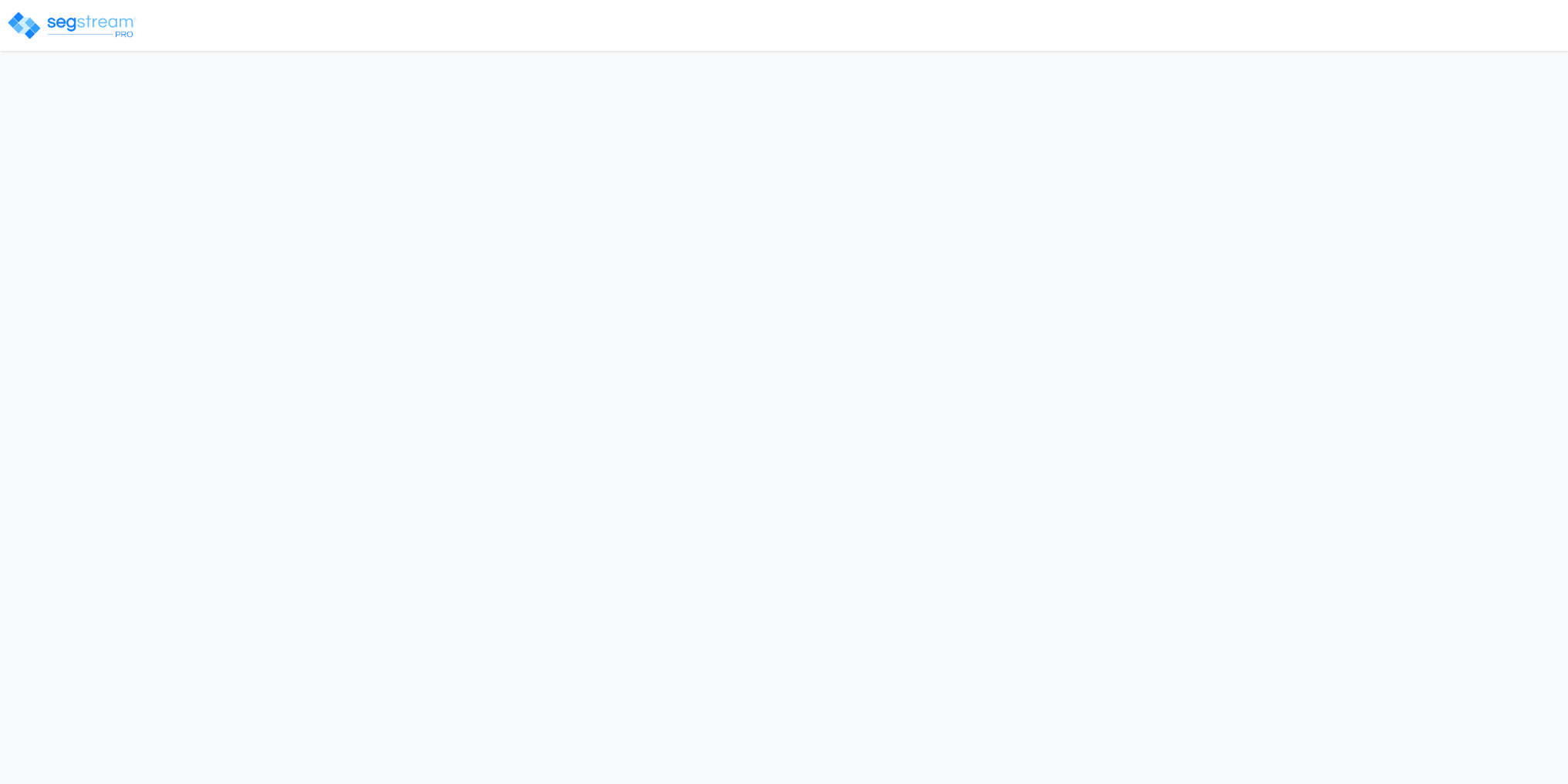
select select "2024"
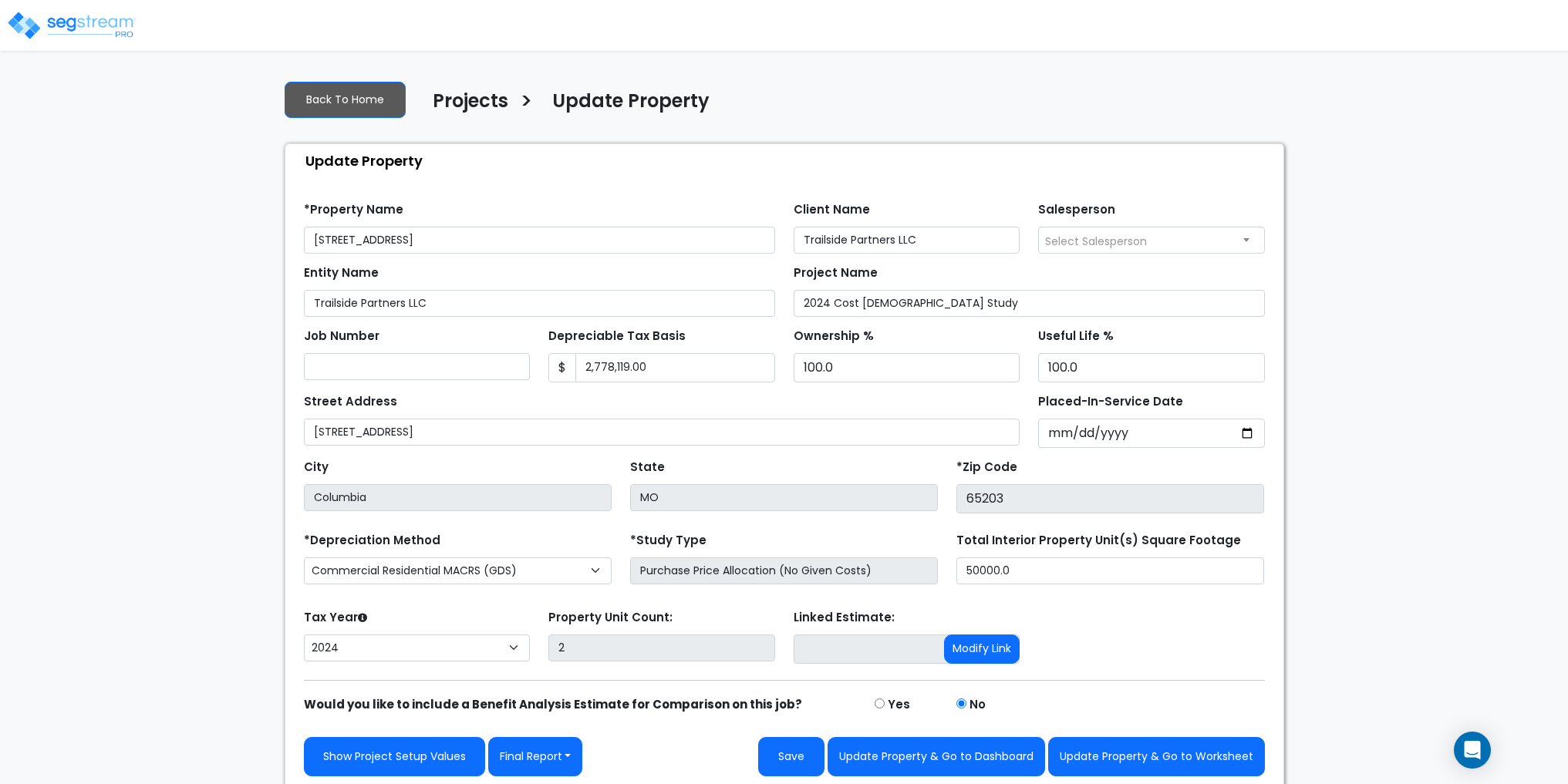
scroll to position [6, 0]
